Goal: Task Accomplishment & Management: Manage account settings

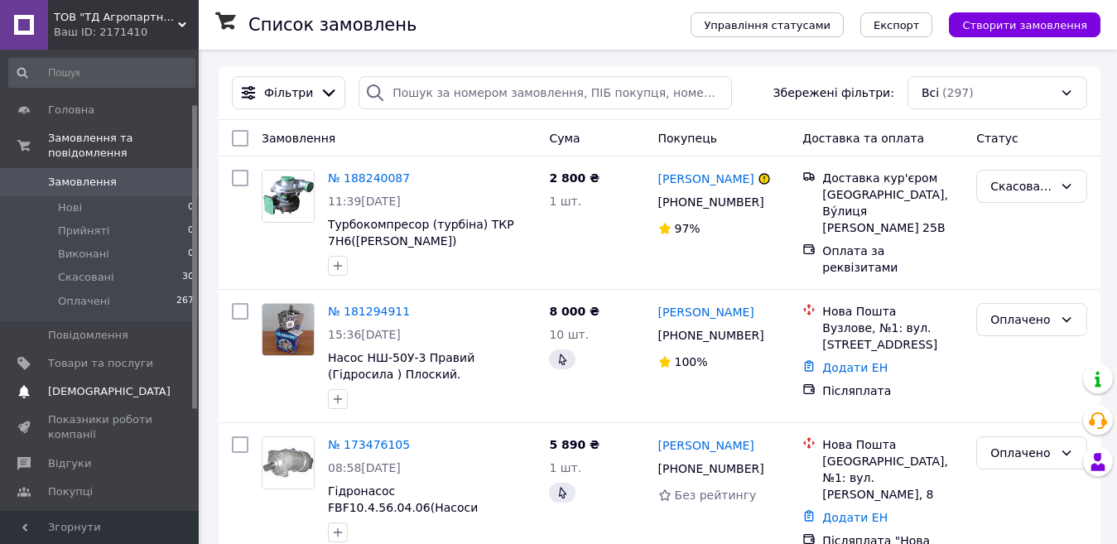
scroll to position [237, 0]
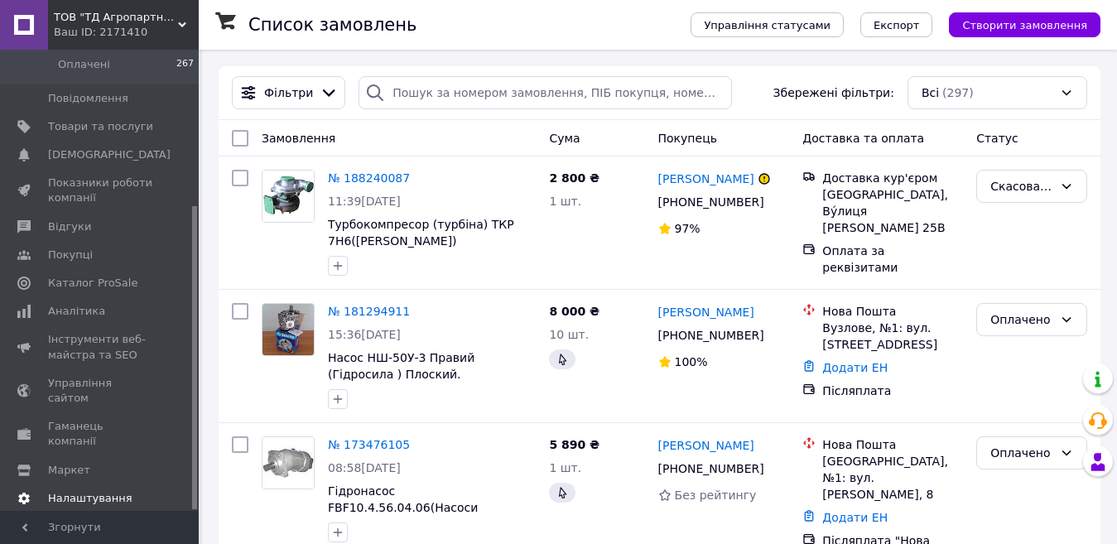
click at [106, 491] on span "Налаштування" at bounding box center [90, 498] width 84 height 15
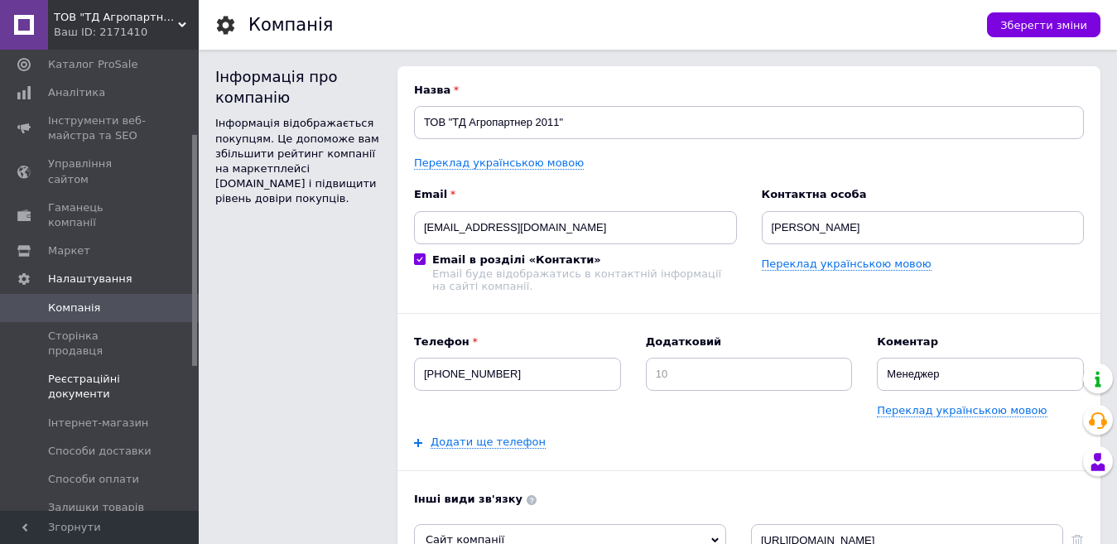
scroll to position [154, 0]
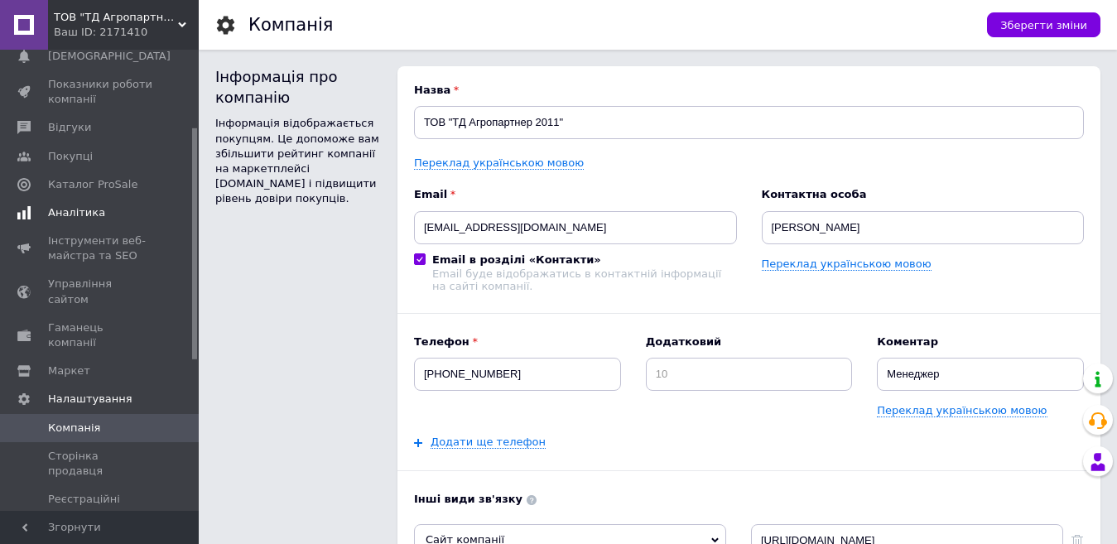
click at [88, 214] on span "Аналітика" at bounding box center [76, 212] width 57 height 15
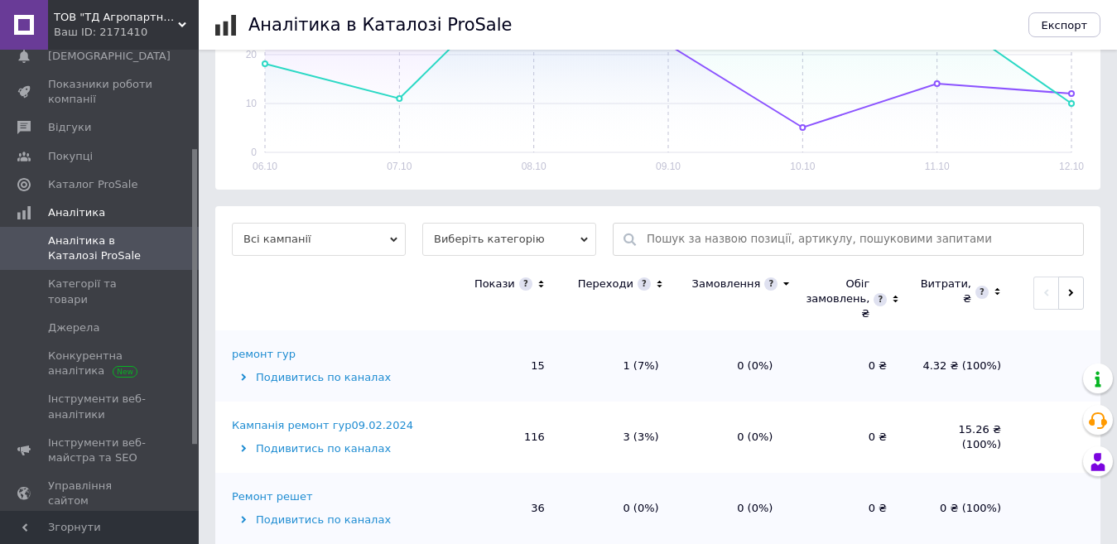
scroll to position [429, 0]
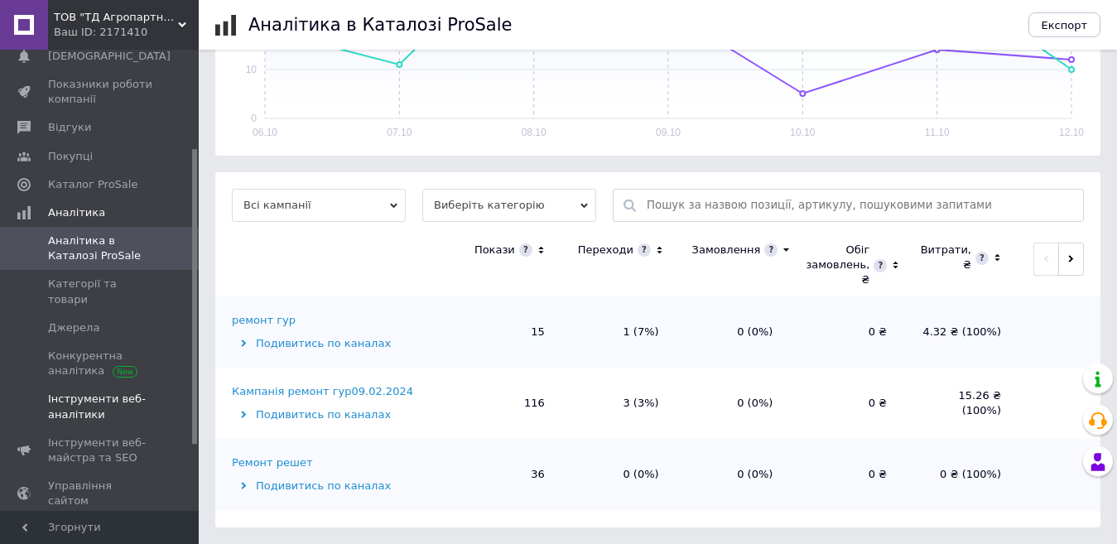
click at [96, 391] on span "Інструменти веб-аналітики" at bounding box center [100, 406] width 105 height 30
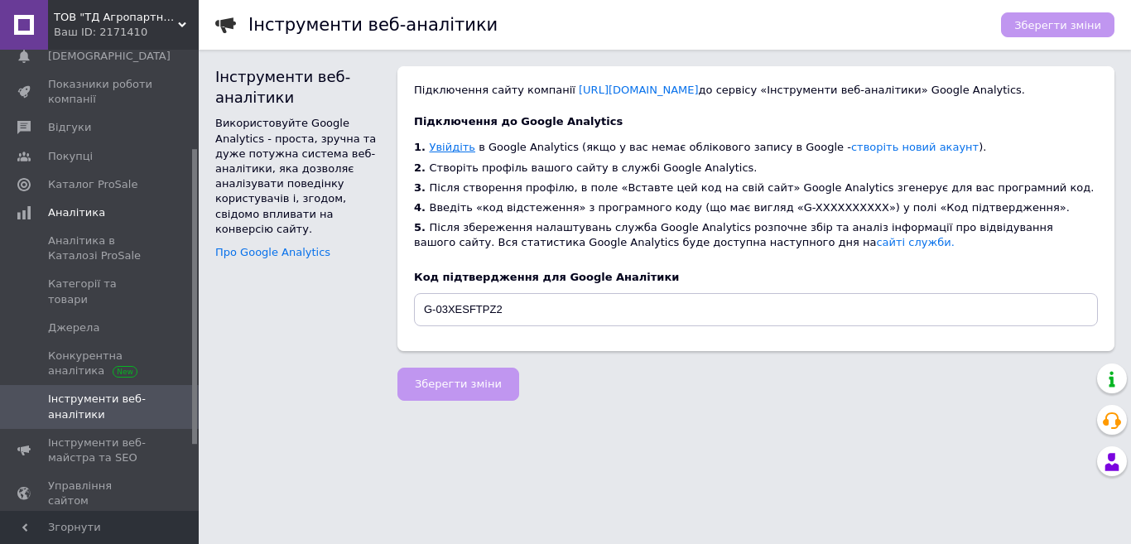
click at [439, 151] on link "Увійдіть" at bounding box center [453, 147] width 46 height 12
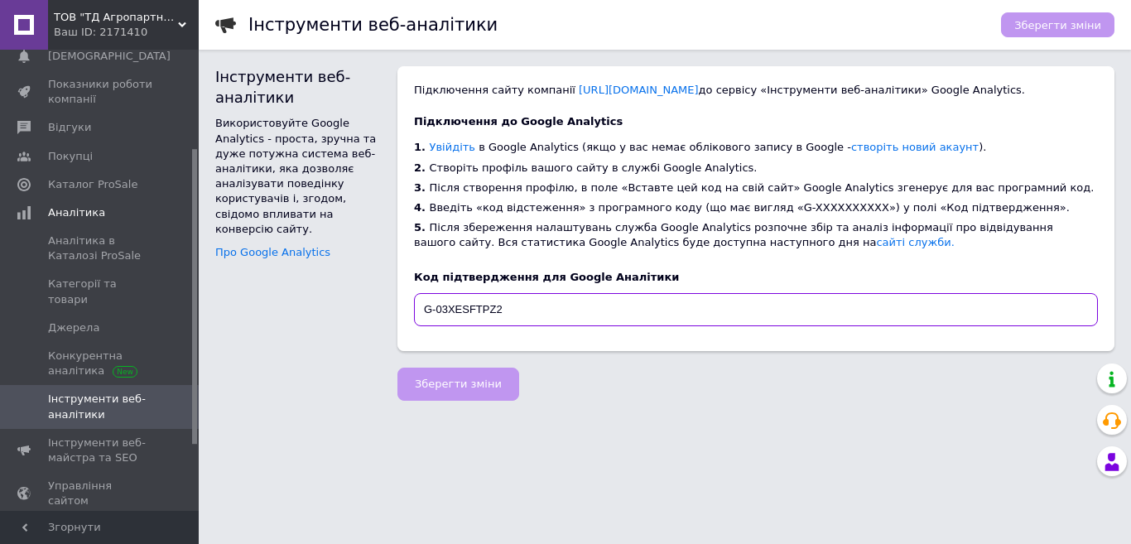
drag, startPoint x: 502, startPoint y: 310, endPoint x: 408, endPoint y: 306, distance: 94.4
click at [407, 306] on div "Підключення сайту компанії [URL][DOMAIN_NAME] до сервісу «Інструменти веб-аналі…" at bounding box center [755, 208] width 717 height 285
paste input "AW-16508832327"
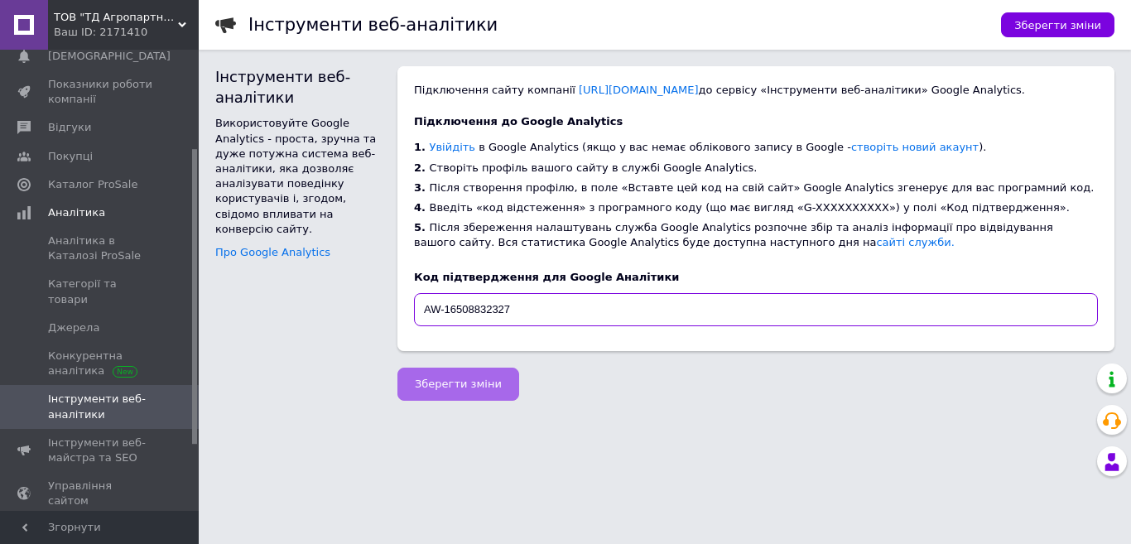
type input "AW-16508832327"
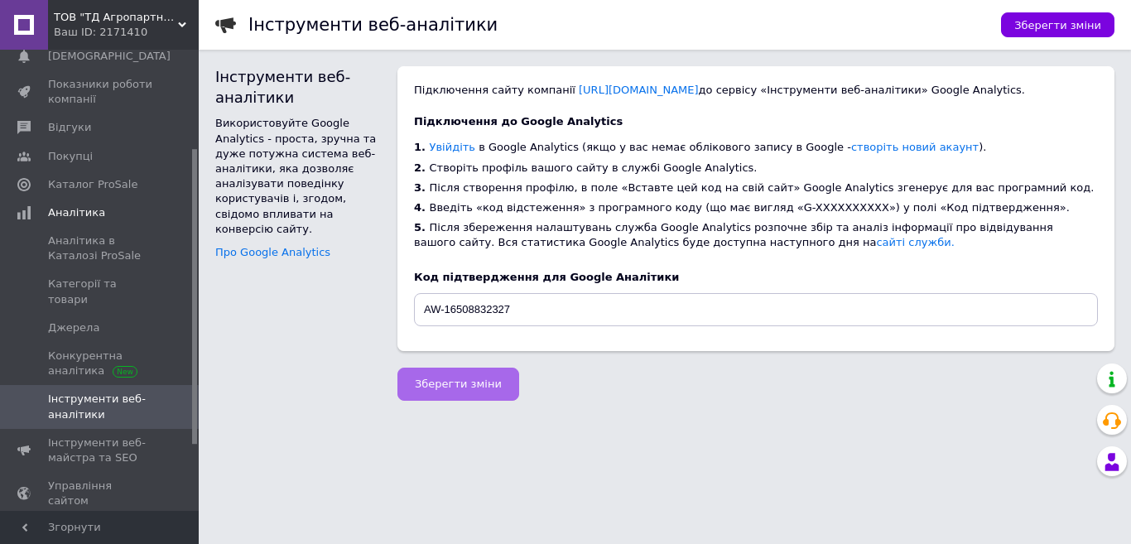
click at [450, 386] on span "Зберегти зміни" at bounding box center [458, 383] width 87 height 12
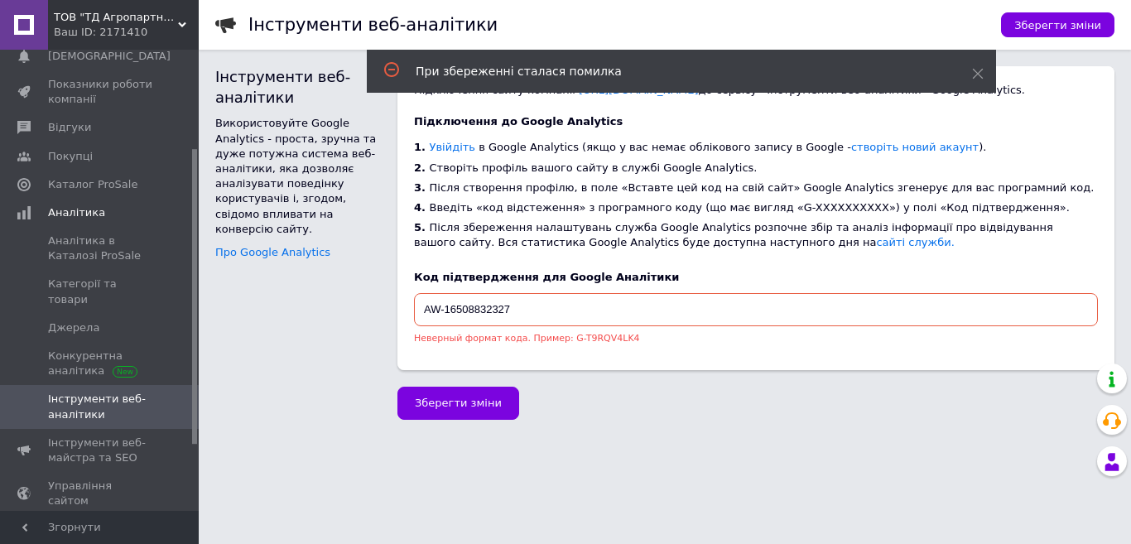
drag, startPoint x: 512, startPoint y: 309, endPoint x: 394, endPoint y: 308, distance: 117.5
click at [394, 308] on div "Підключення сайту компанії [URL][DOMAIN_NAME] до сервісу «Інструменти веб-аналі…" at bounding box center [755, 218] width 733 height 304
click at [312, 353] on div "Інструменти веб-аналітики Використовуйте Google Analytics - проста, зручна та д…" at bounding box center [298, 218] width 182 height 304
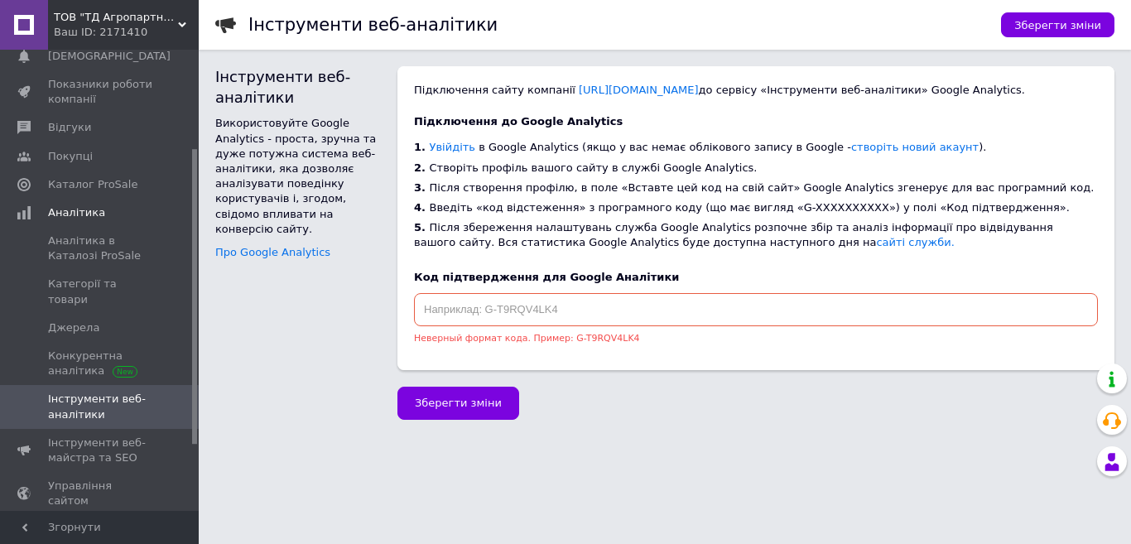
click at [580, 305] on input "text" at bounding box center [756, 309] width 684 height 33
click at [876, 245] on link "сайті служби." at bounding box center [915, 242] width 78 height 12
drag, startPoint x: 604, startPoint y: 436, endPoint x: 613, endPoint y: 434, distance: 9.4
click at [606, 420] on html "ТОВ "ТД Агропартнер" Ваш ID: 2171410 Сайт ТОВ "ТД Агропартнер" Кабінет покупця …" at bounding box center [565, 210] width 1131 height 420
click at [590, 339] on span "Неверный формат кода. Пример: G-T9RQV4LK4" at bounding box center [527, 338] width 226 height 11
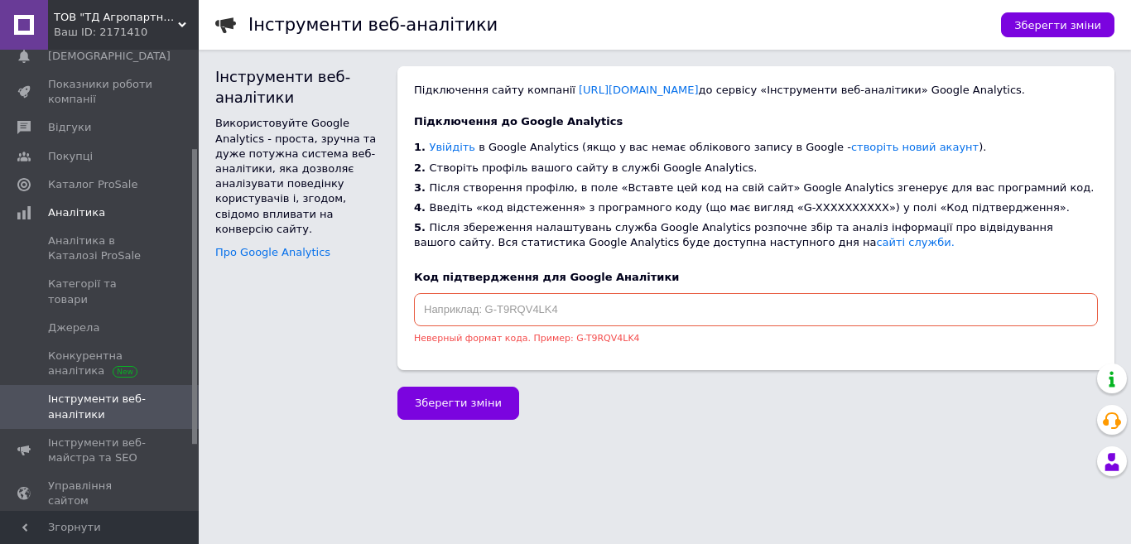
click at [594, 411] on div "Зберегти зміни" at bounding box center [763, 403] width 733 height 33
